Goal: Navigation & Orientation: Find specific page/section

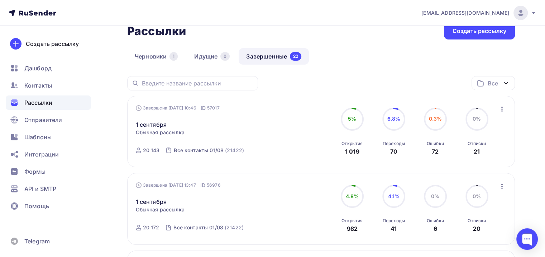
scroll to position [36, 0]
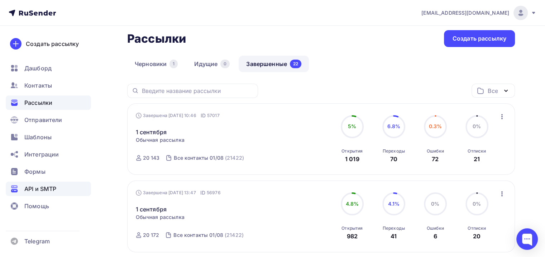
click at [50, 193] on div "API и SMTP" at bounding box center [48, 188] width 85 height 14
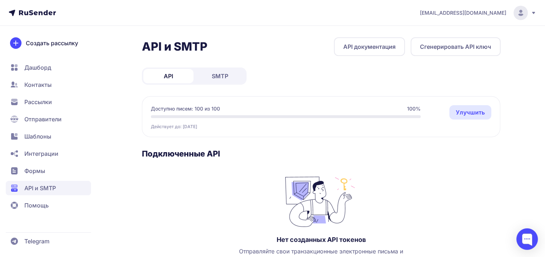
click at [40, 175] on span "Формы" at bounding box center [34, 170] width 21 height 9
